Goal: Book appointment/travel/reservation

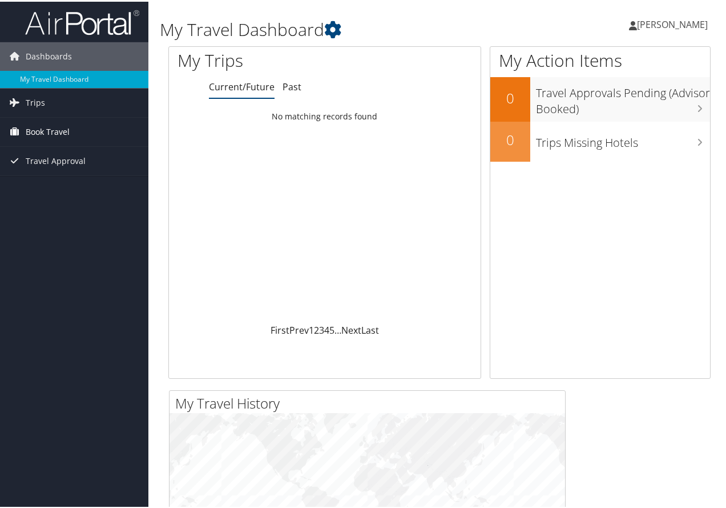
click at [39, 132] on span "Book Travel" at bounding box center [48, 130] width 44 height 29
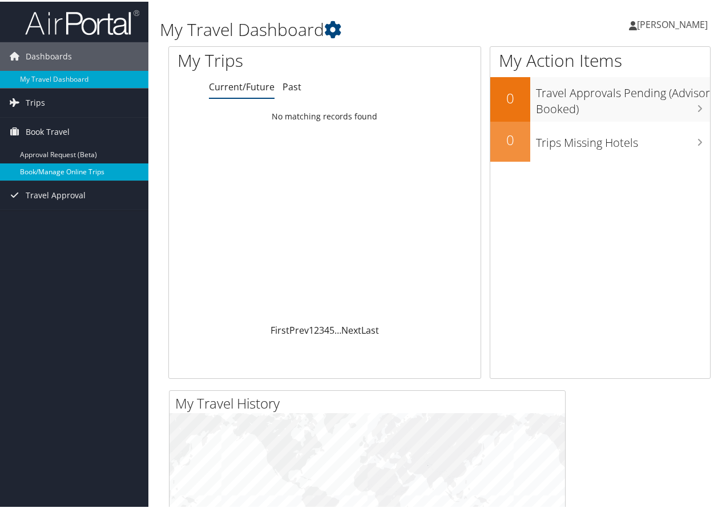
click at [66, 166] on link "Book/Manage Online Trips" at bounding box center [74, 170] width 148 height 17
